Goal: Task Accomplishment & Management: Use online tool/utility

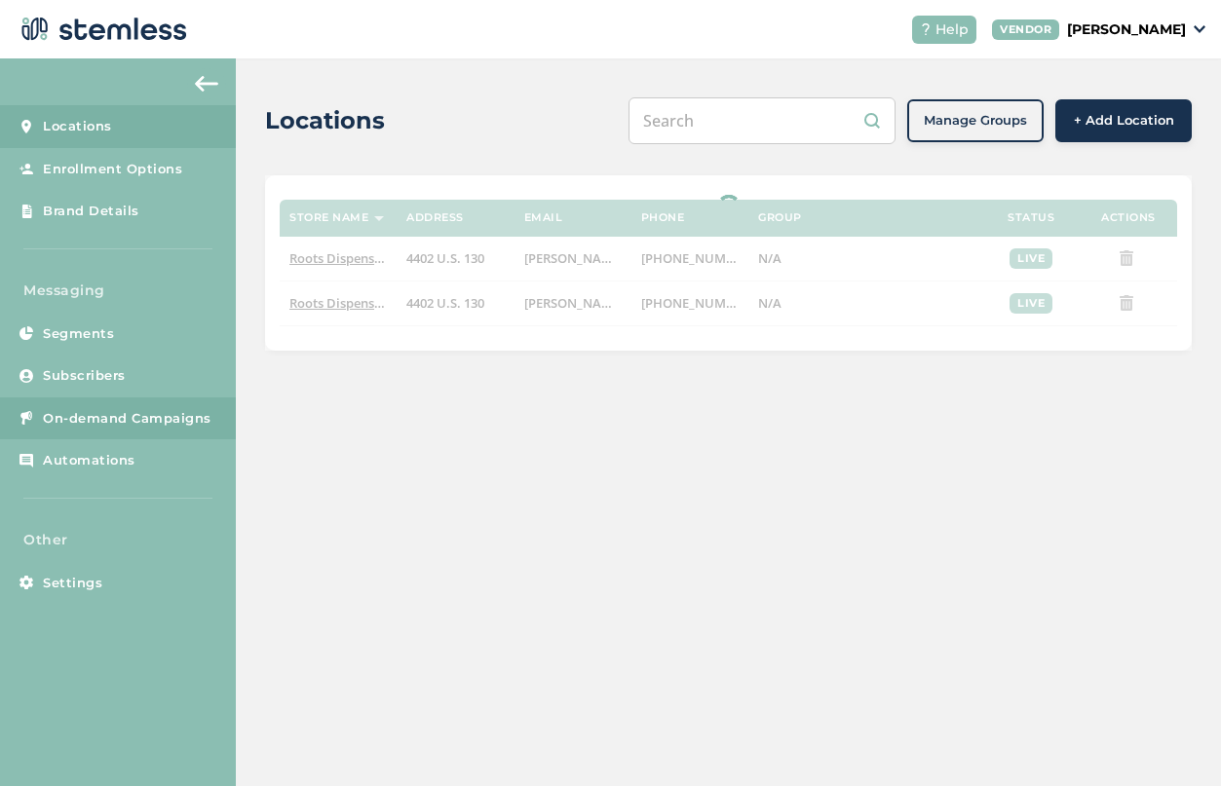
click at [112, 418] on span "On-demand Campaigns" at bounding box center [127, 418] width 169 height 19
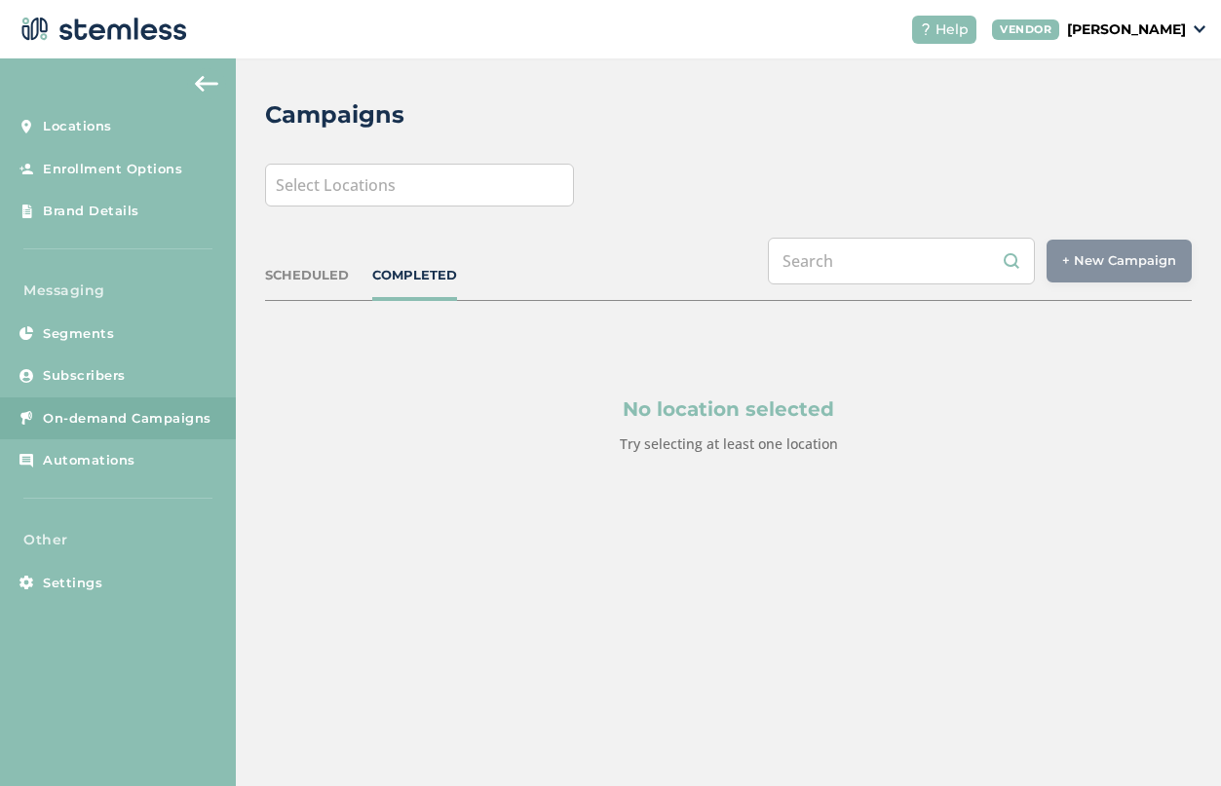
click at [499, 183] on div "Select Locations" at bounding box center [419, 185] width 309 height 43
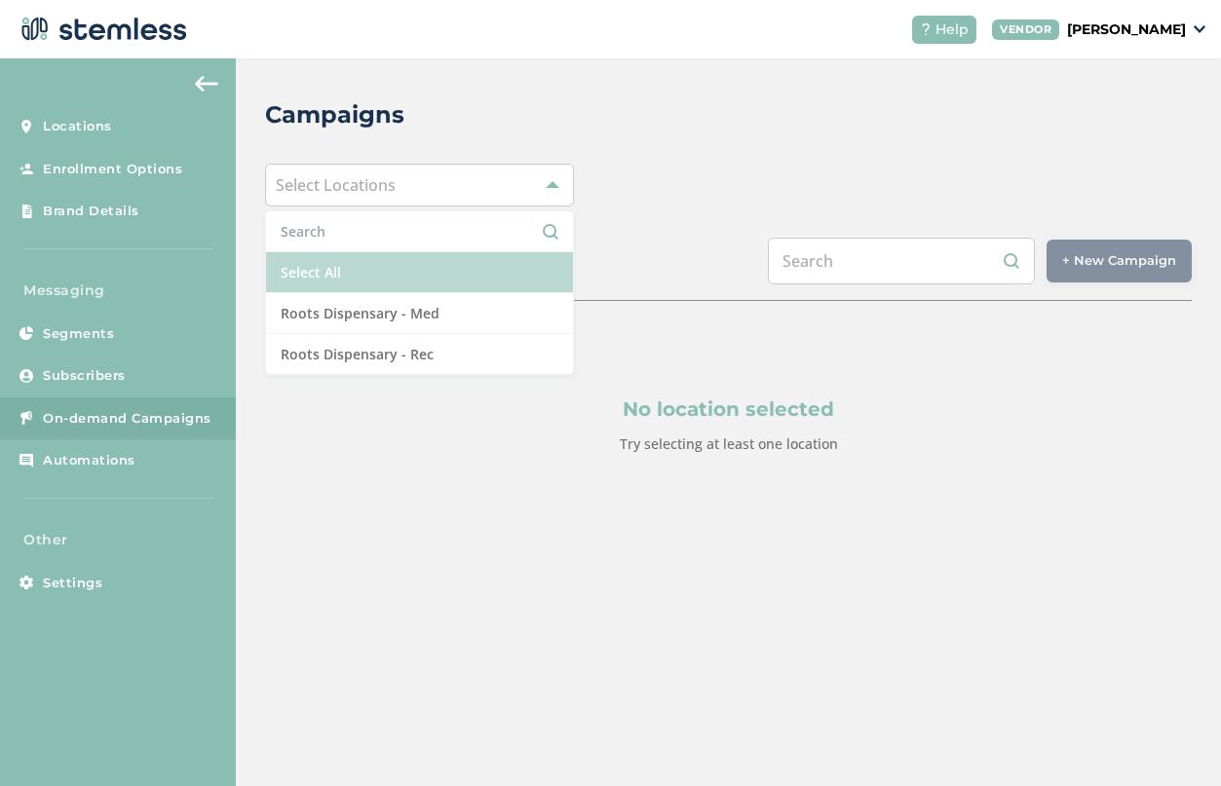
click at [452, 272] on li "Select All" at bounding box center [419, 272] width 307 height 41
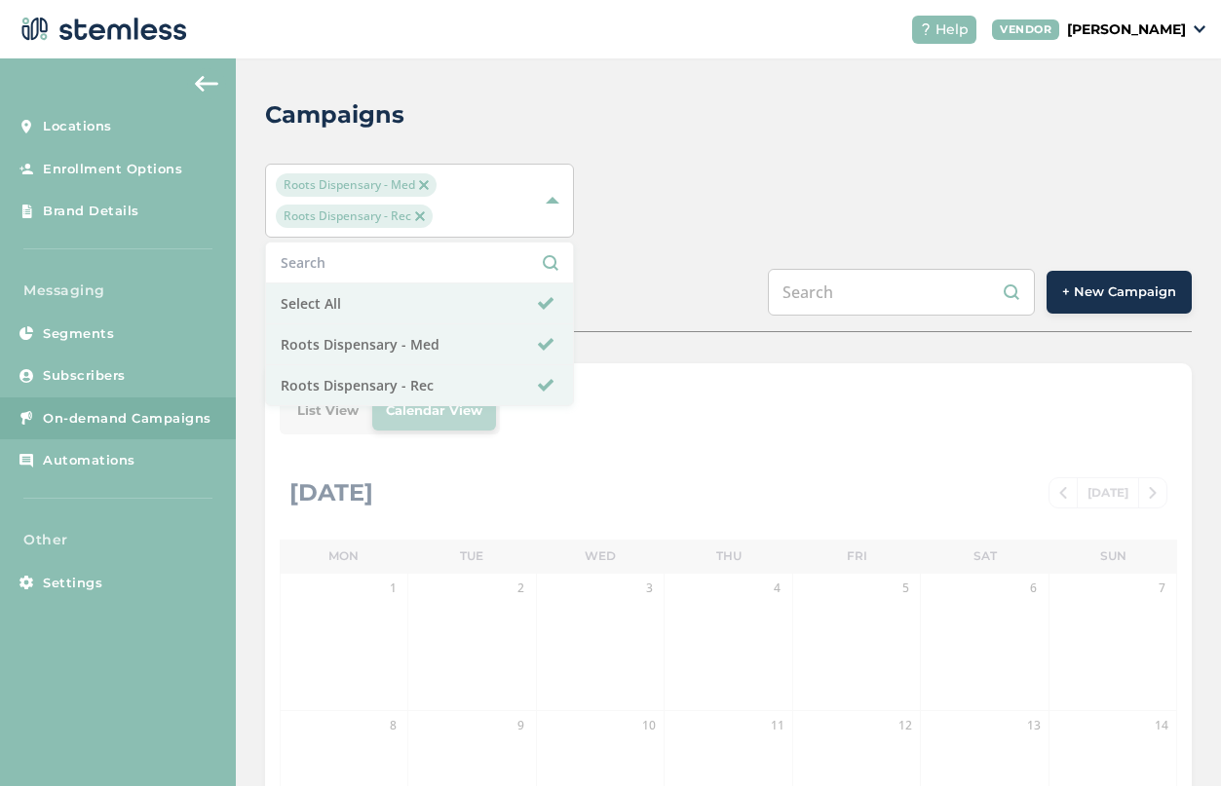
click at [1144, 286] on span "+ New Campaign" at bounding box center [1119, 292] width 114 height 19
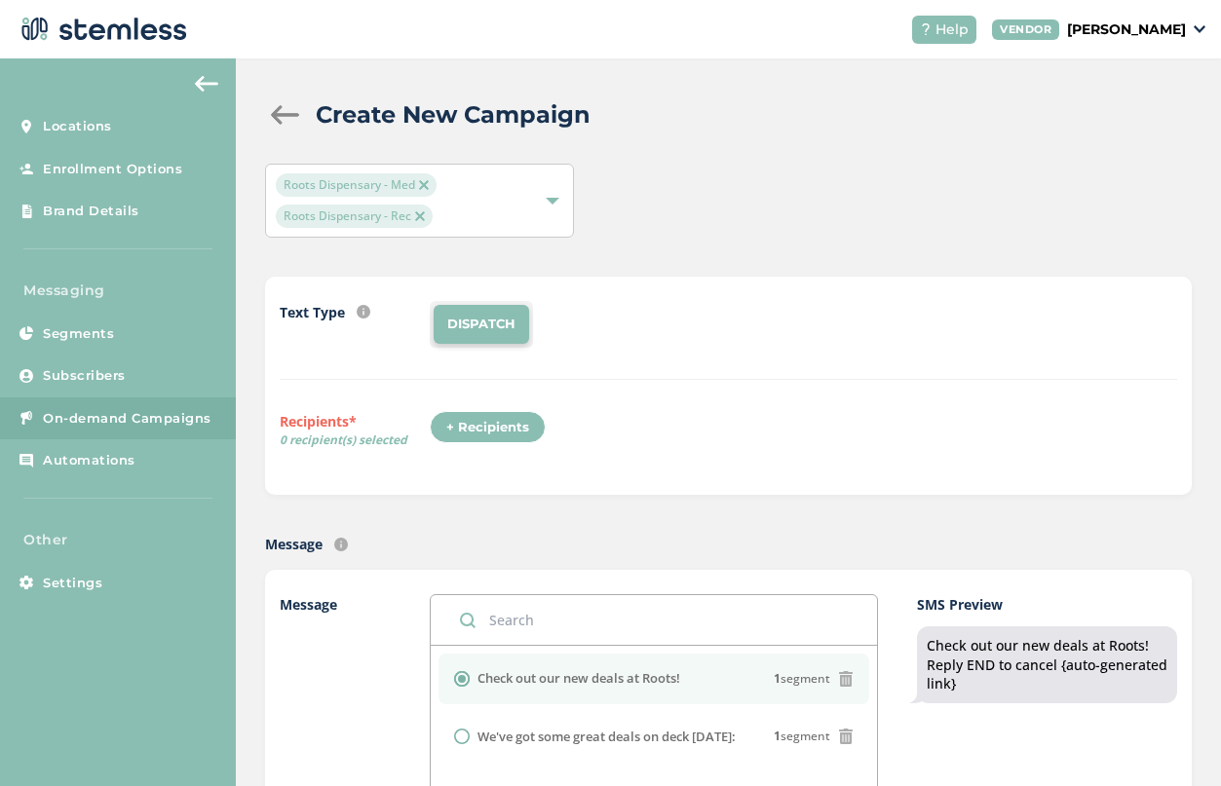
click at [515, 428] on div "+ Recipients" at bounding box center [488, 427] width 116 height 33
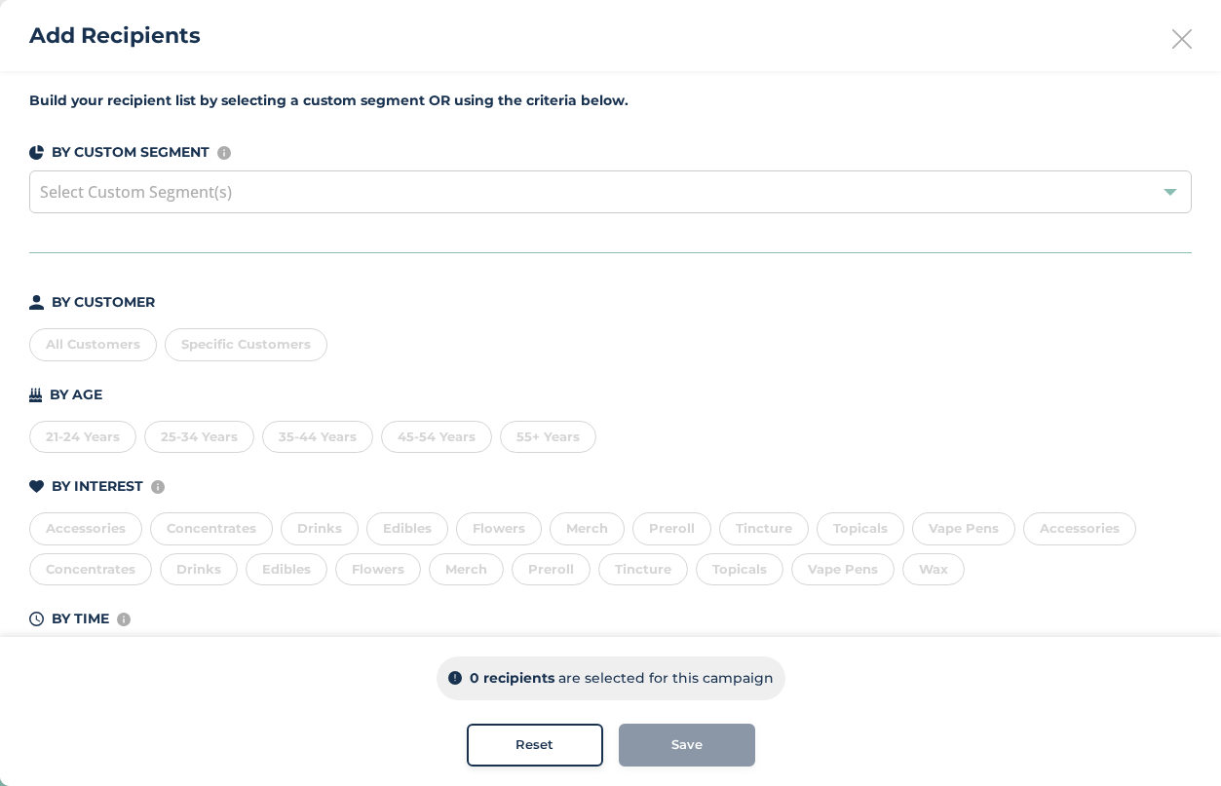
click at [86, 345] on div "All Customers" at bounding box center [93, 344] width 128 height 33
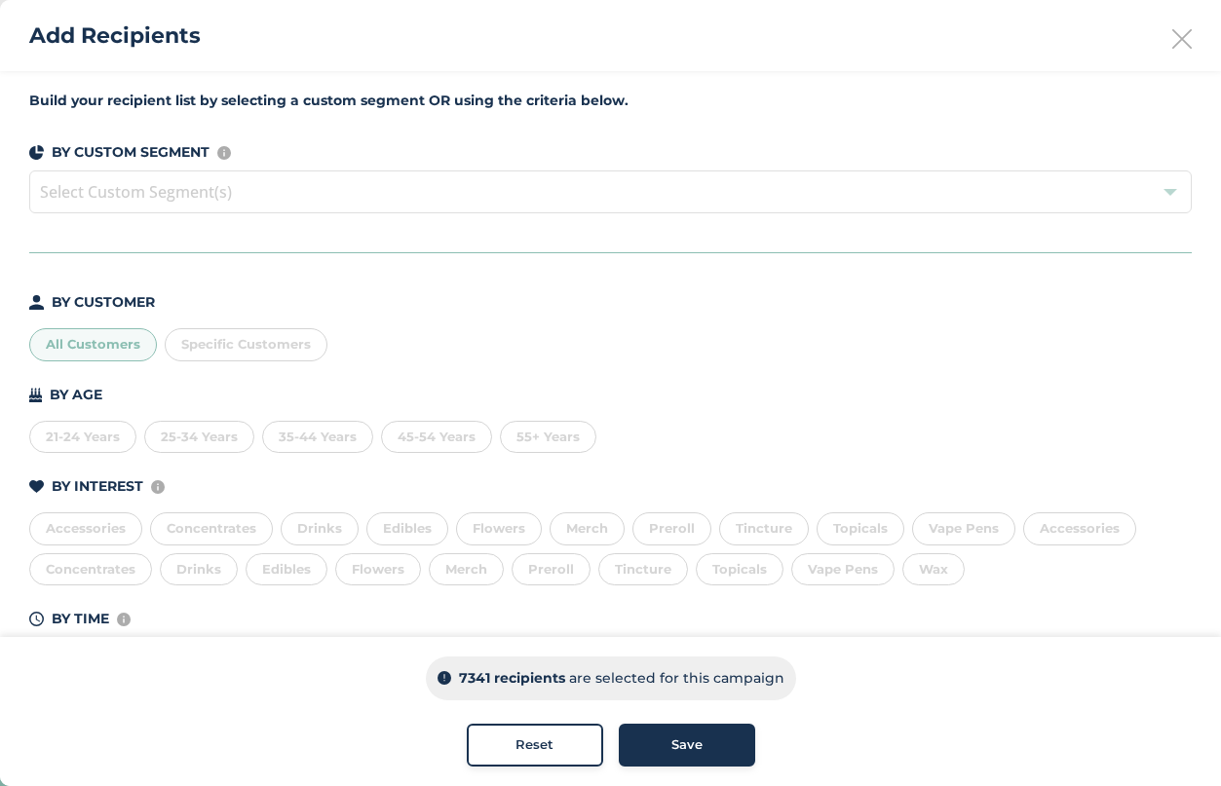
click at [703, 755] on button "Save" at bounding box center [687, 745] width 136 height 43
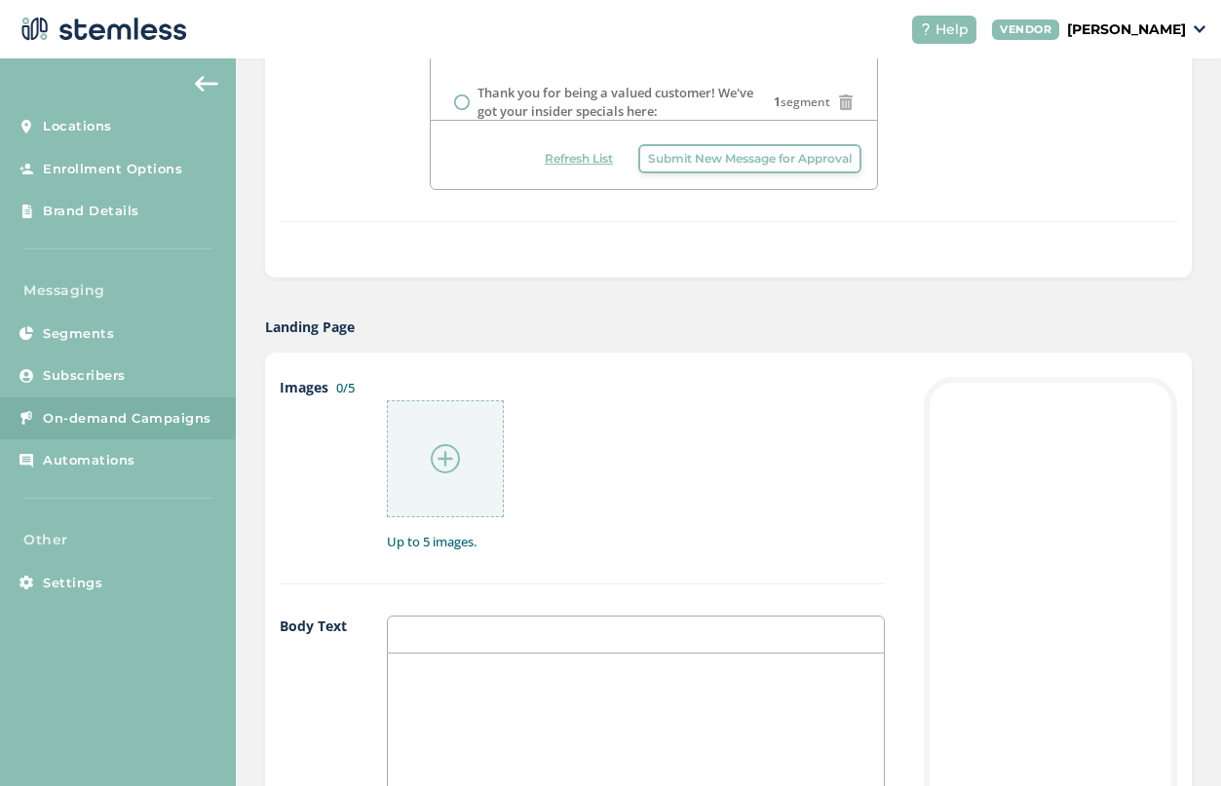
scroll to position [760, 0]
click at [456, 468] on img at bounding box center [445, 458] width 29 height 29
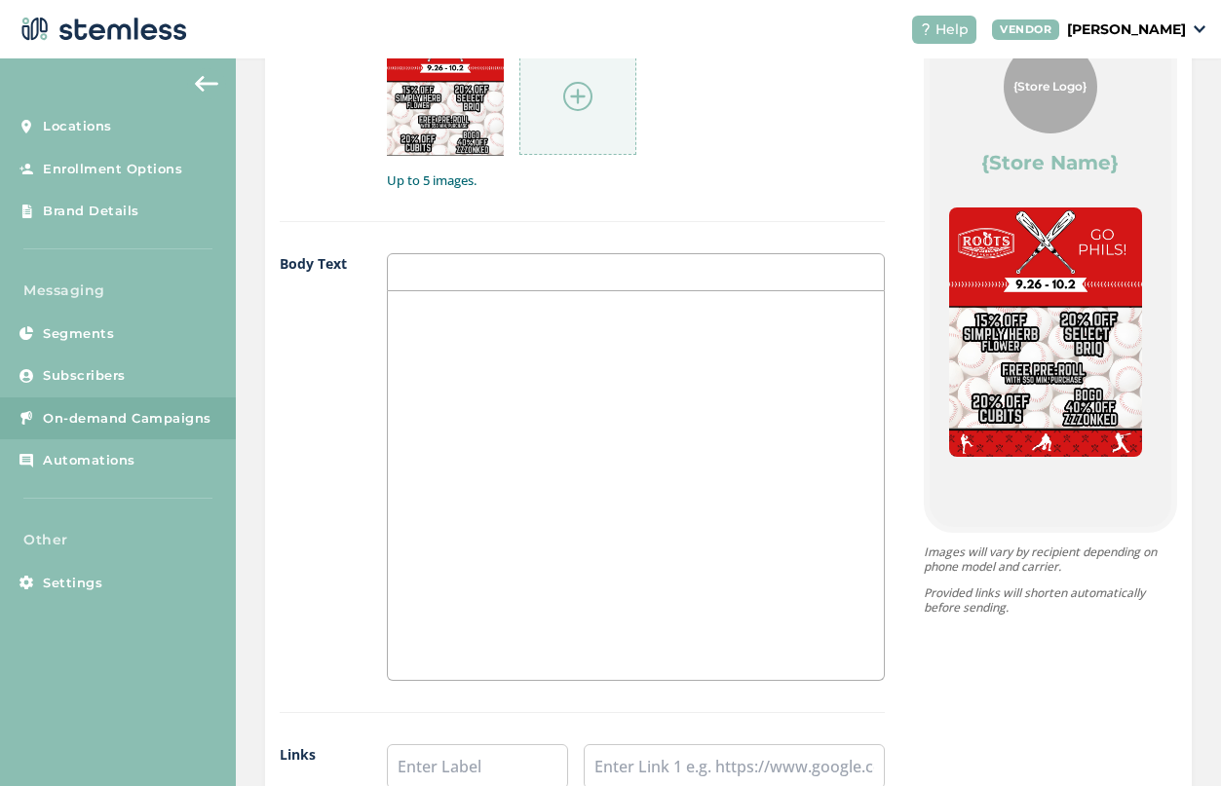
scroll to position [1285, 0]
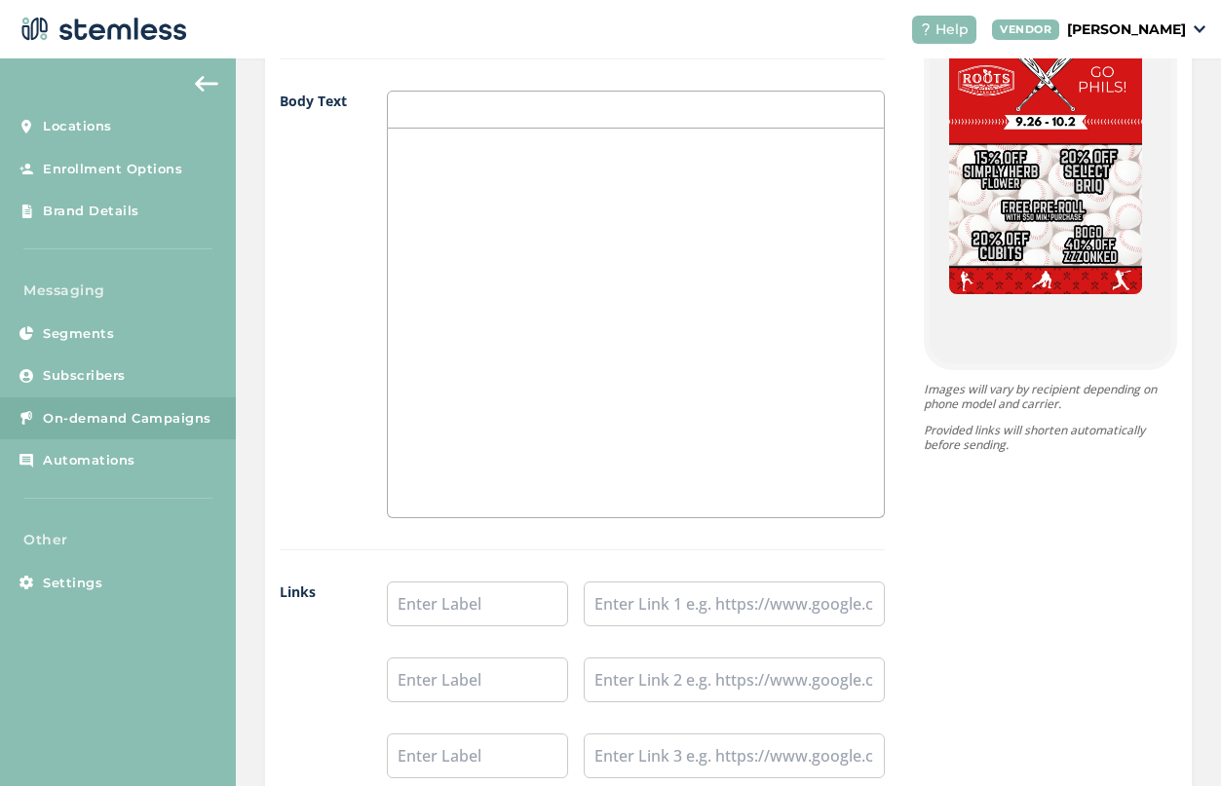
click at [609, 343] on div at bounding box center [636, 323] width 496 height 389
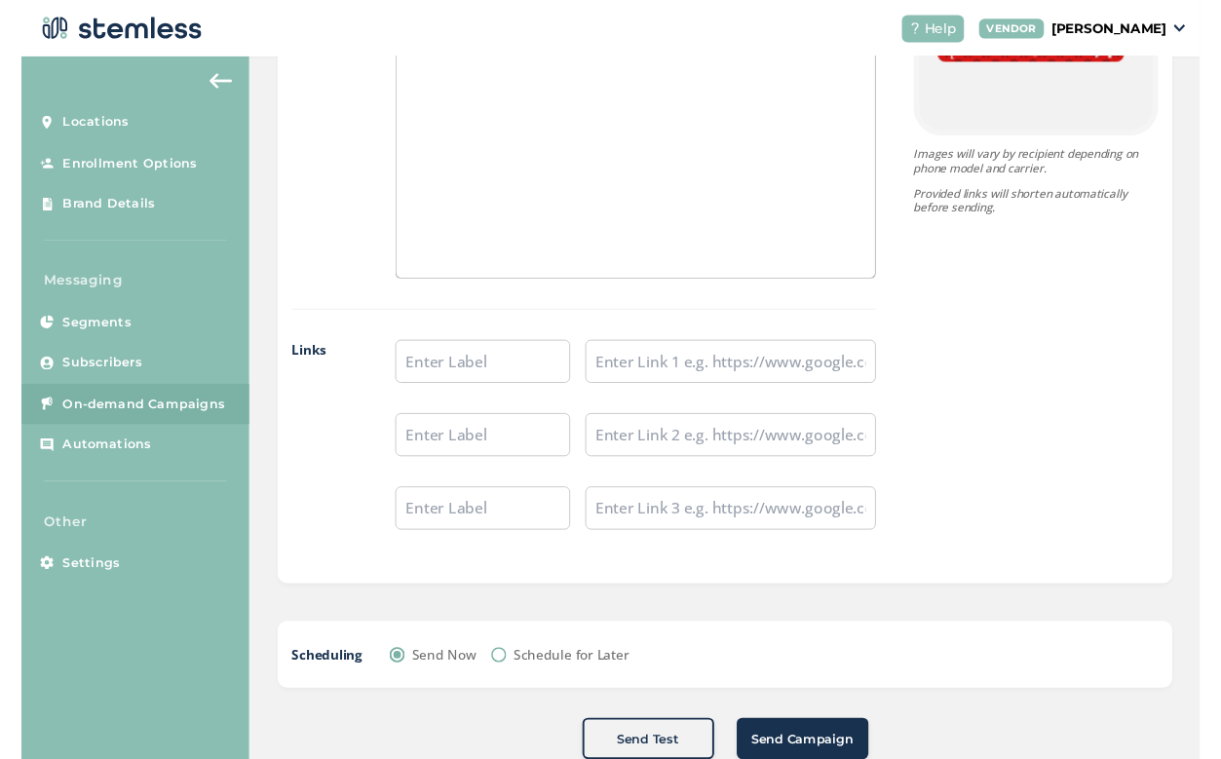
scroll to position [1552, 0]
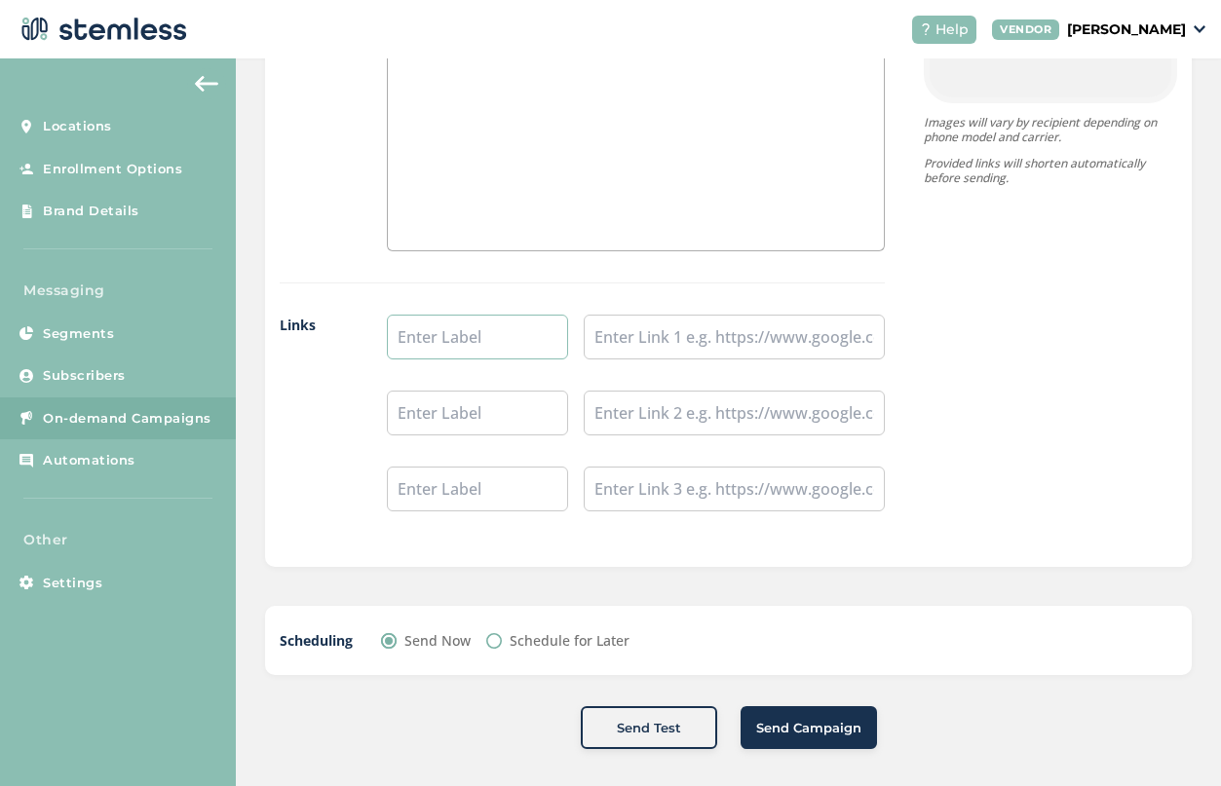
click at [489, 350] on input "text" at bounding box center [477, 337] width 181 height 45
type input "Shop Rec"
click at [688, 339] on input "text" at bounding box center [734, 337] width 301 height 45
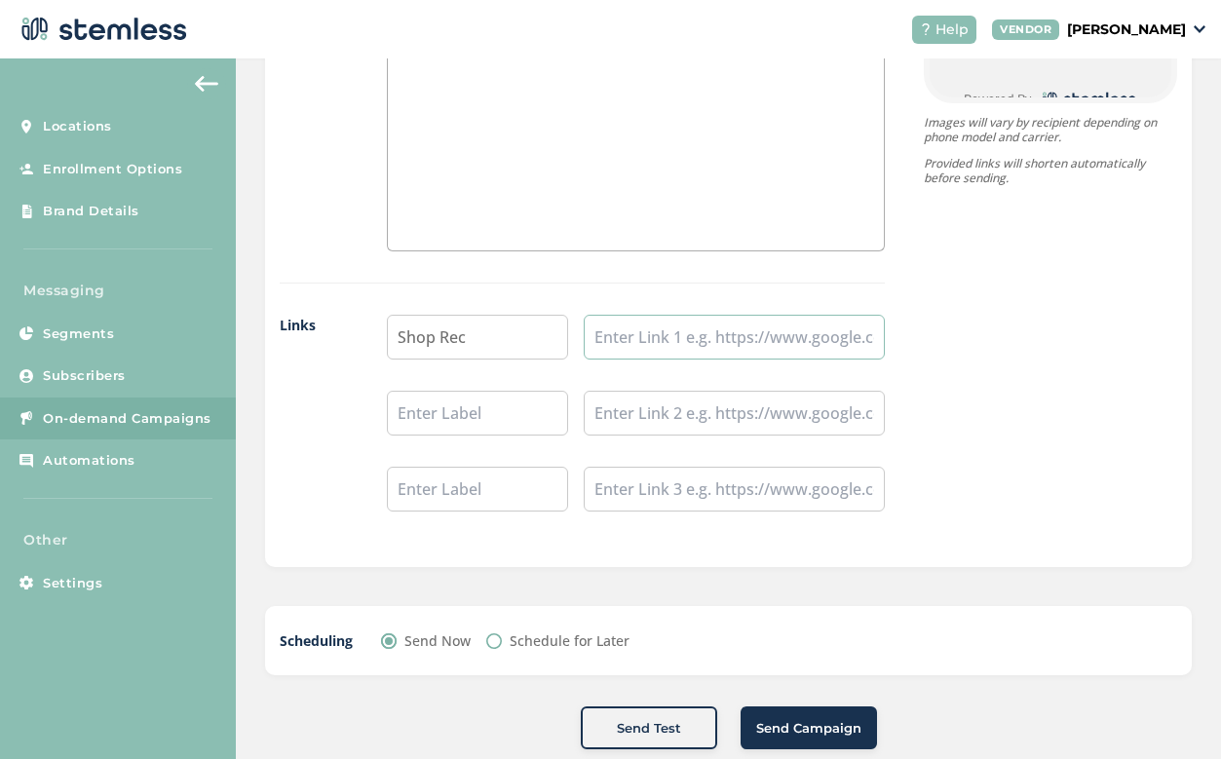
paste input "[URL][DOMAIN_NAME]"
type input "[URL][DOMAIN_NAME]"
click at [488, 424] on input "text" at bounding box center [477, 413] width 181 height 45
click at [705, 416] on input "text" at bounding box center [734, 413] width 301 height 45
paste input "[URL][DOMAIN_NAME]"
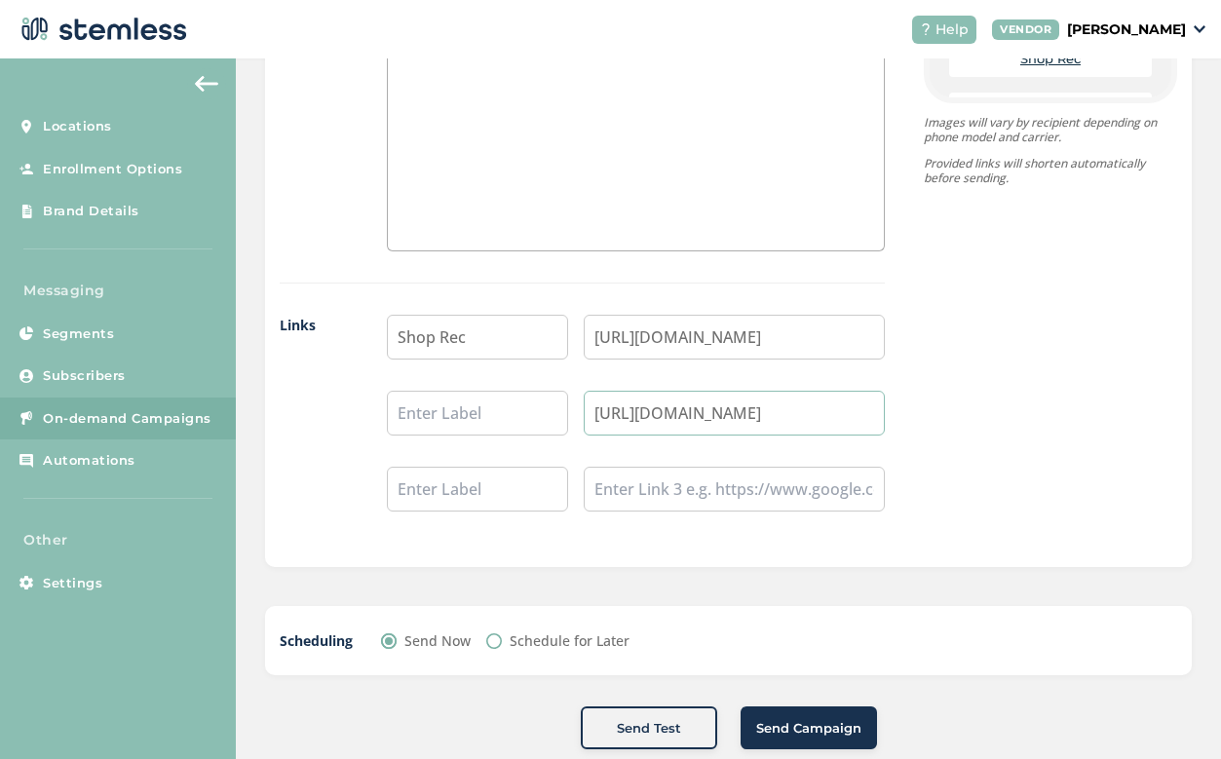
type input "[URL][DOMAIN_NAME]"
click at [525, 409] on input "text" at bounding box center [477, 413] width 181 height 45
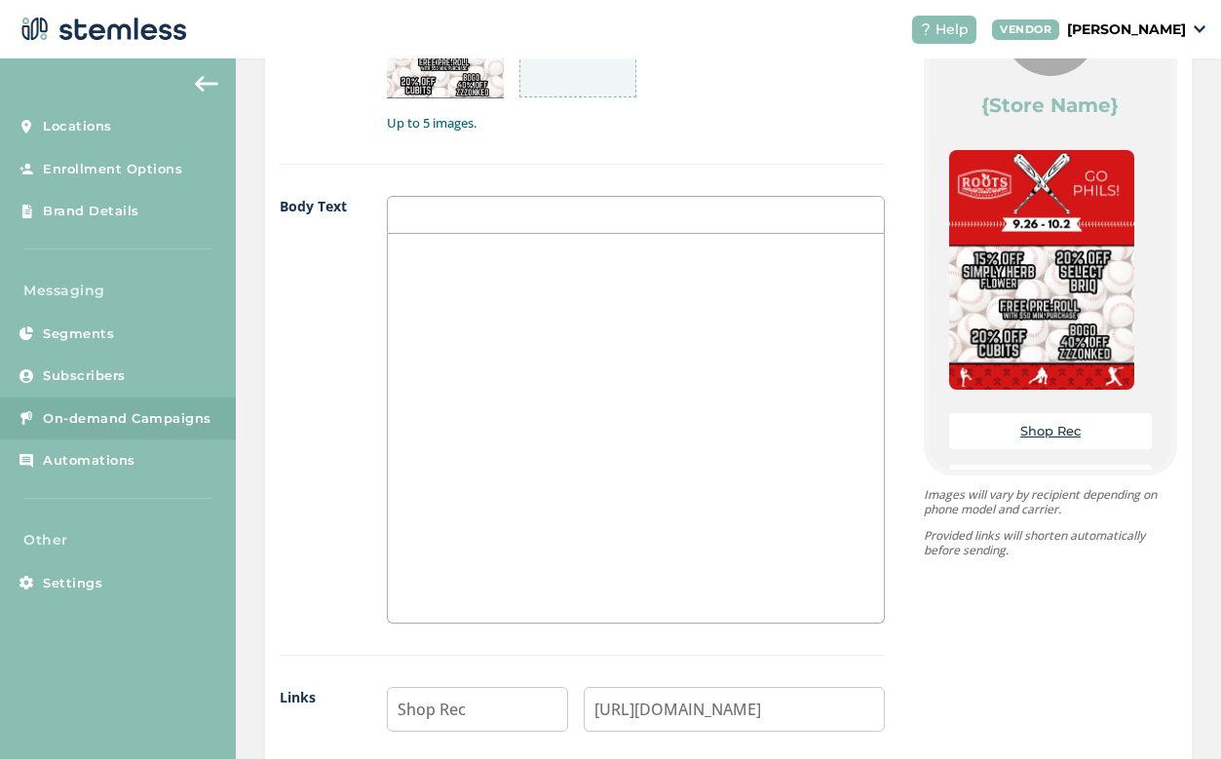
scroll to position [1178, 0]
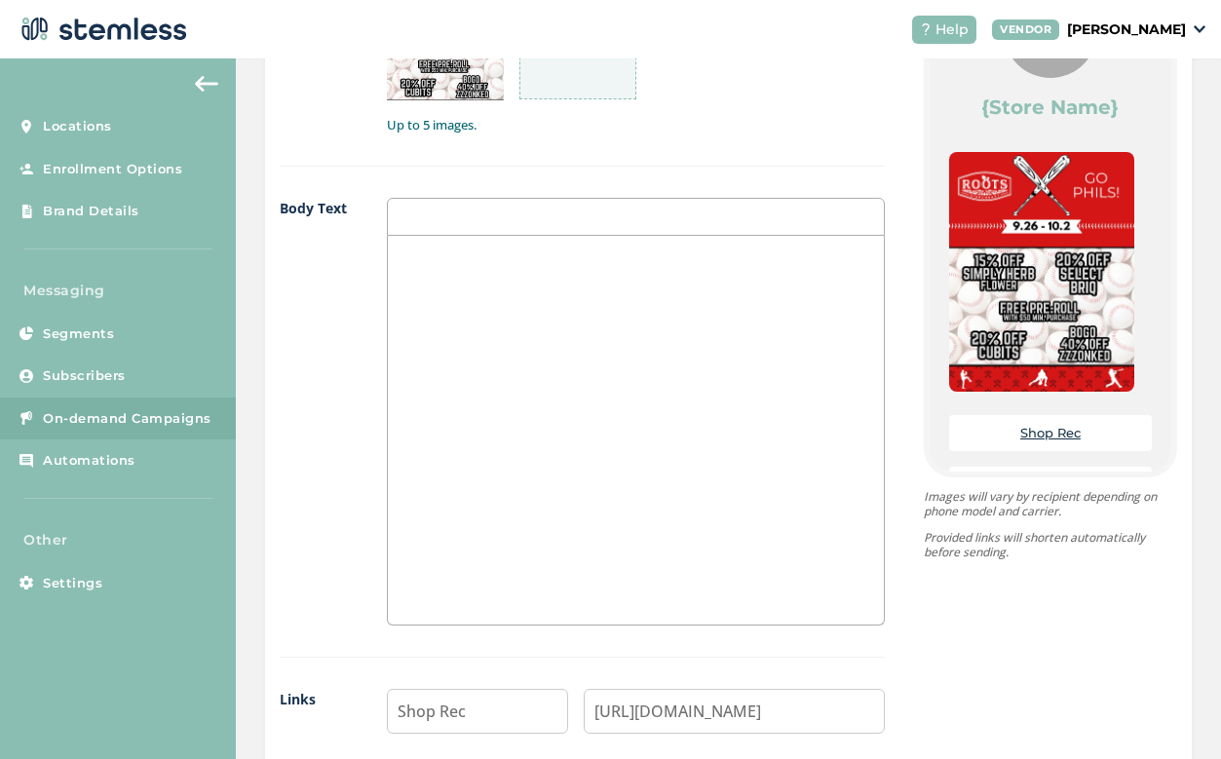
type input "Shop Med"
click at [557, 275] on div at bounding box center [636, 430] width 496 height 389
click at [661, 408] on div at bounding box center [636, 430] width 496 height 389
click at [571, 282] on div at bounding box center [636, 430] width 496 height 389
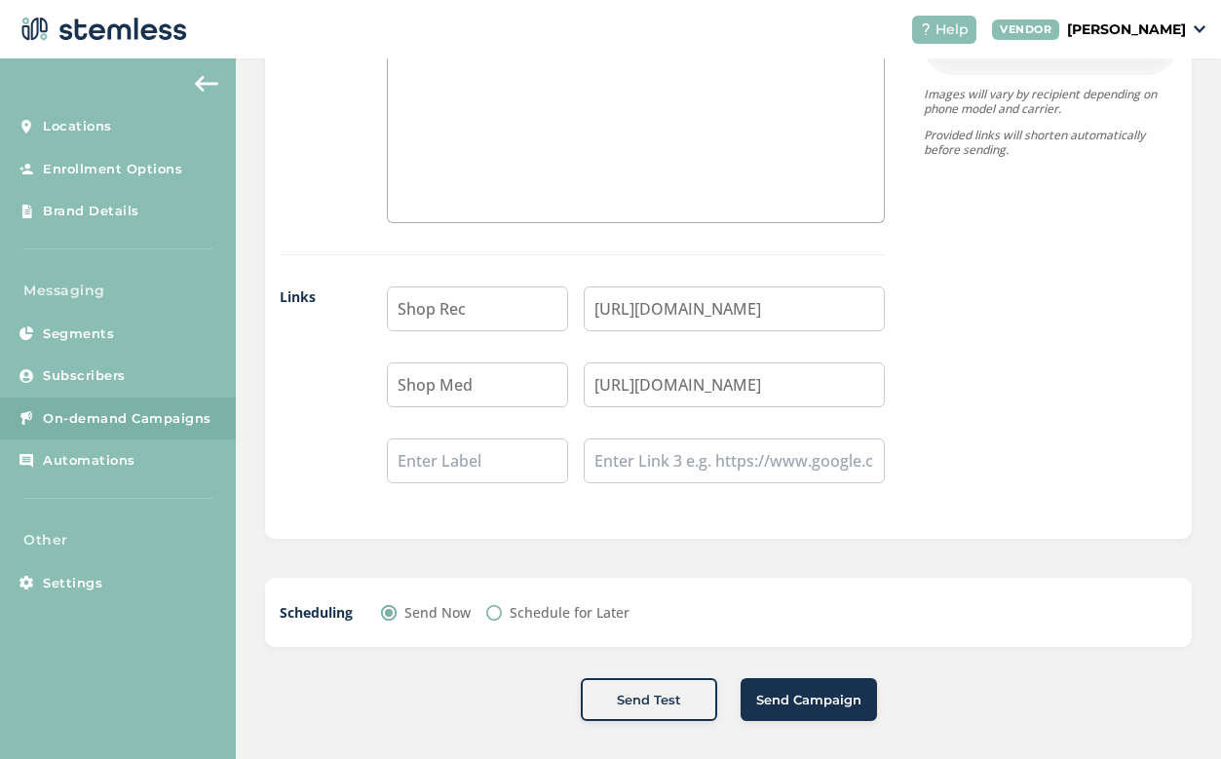
scroll to position [1580, 0]
click at [813, 686] on button "Send Campaign" at bounding box center [809, 700] width 136 height 43
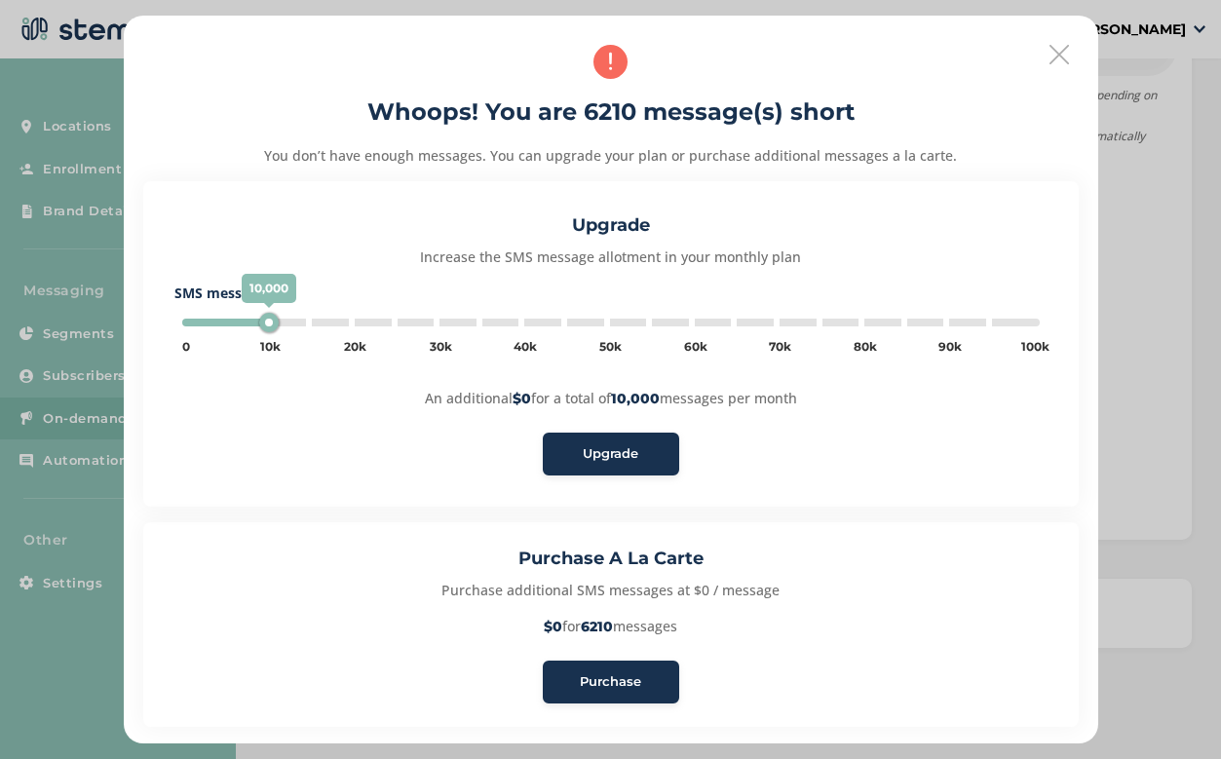
type input "130000"
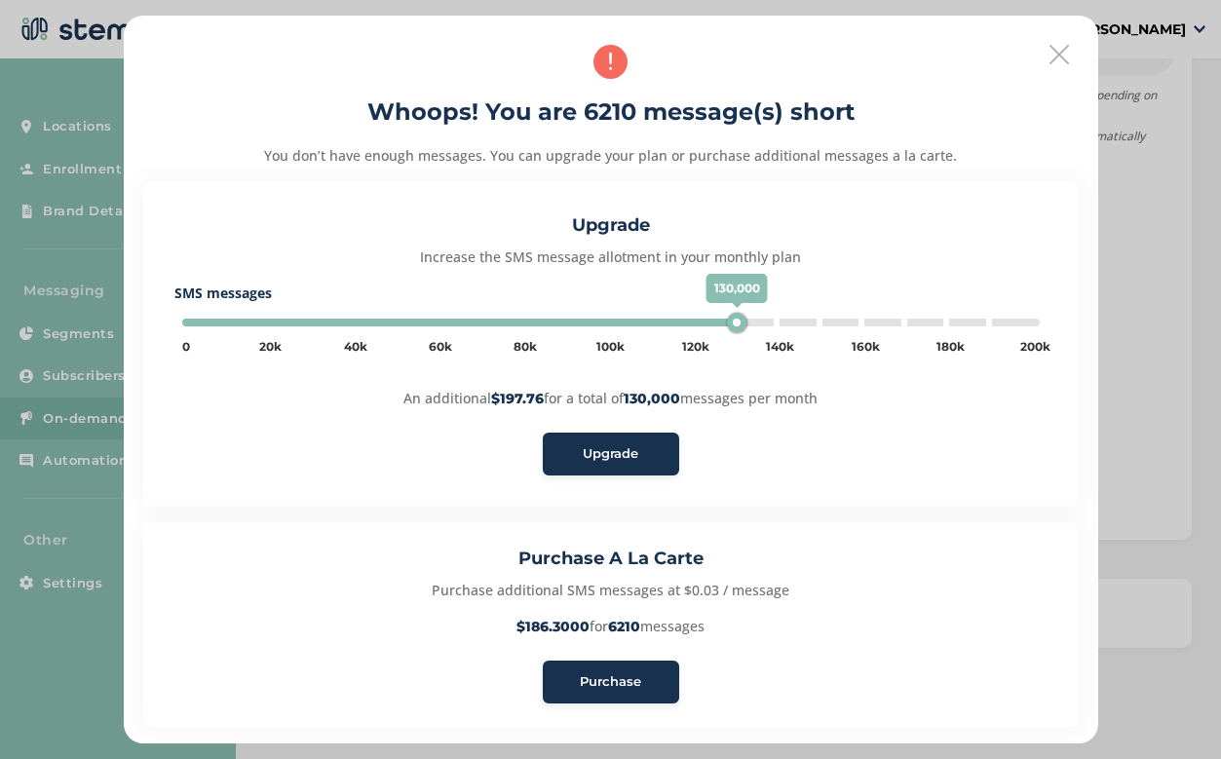
click at [598, 449] on span "Upgrade" at bounding box center [611, 453] width 56 height 19
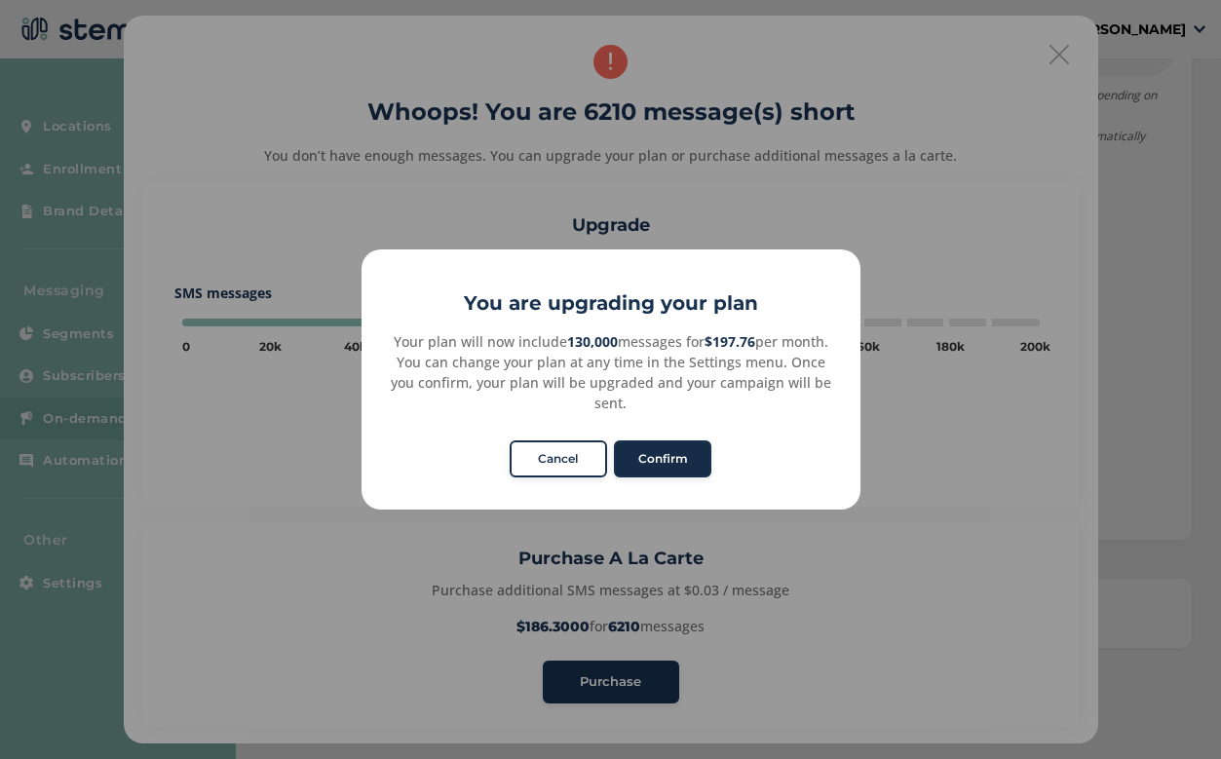
click at [678, 450] on button "Confirm" at bounding box center [662, 458] width 97 height 37
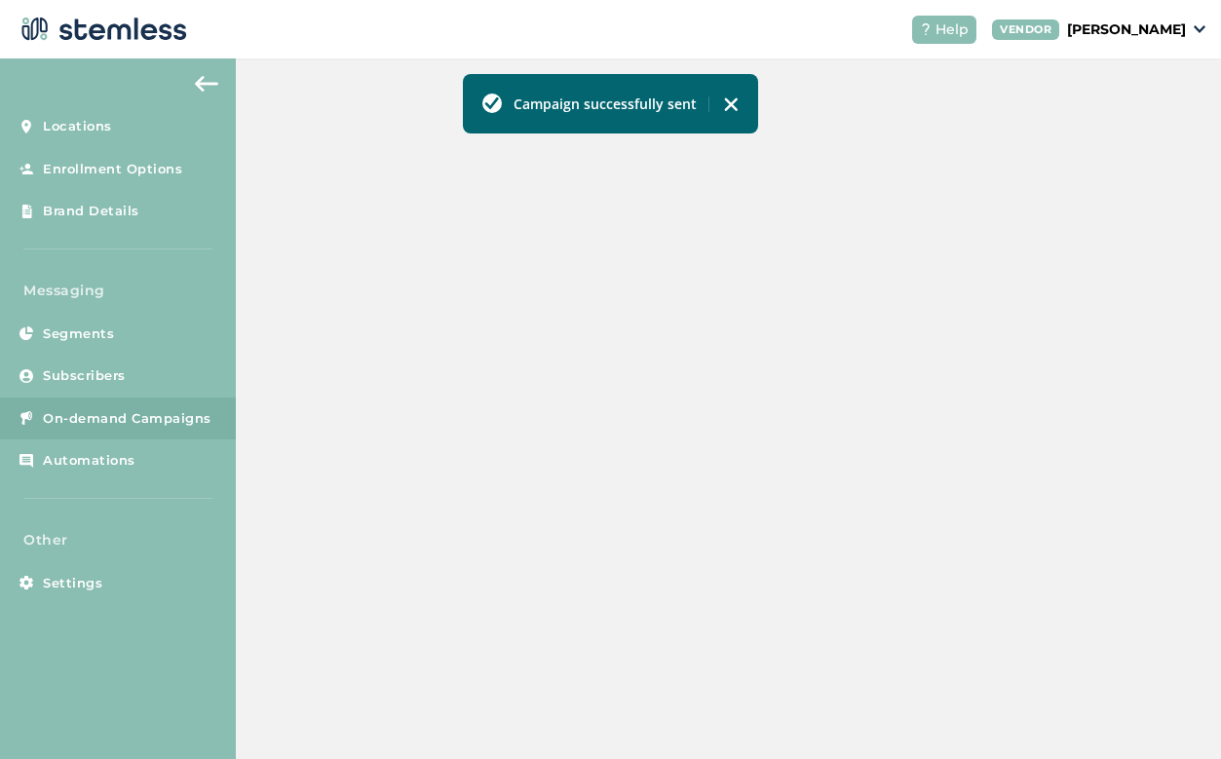
scroll to position [564, 0]
